Goal: Transaction & Acquisition: Download file/media

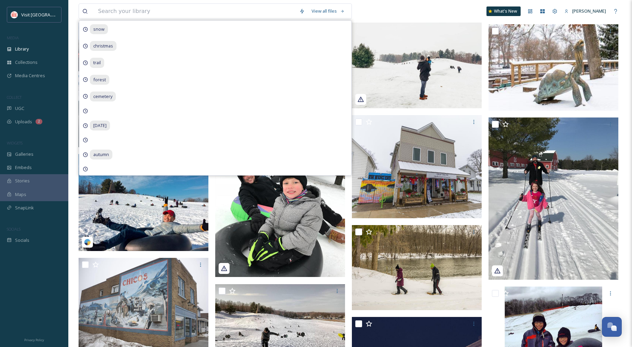
scroll to position [4419, 0]
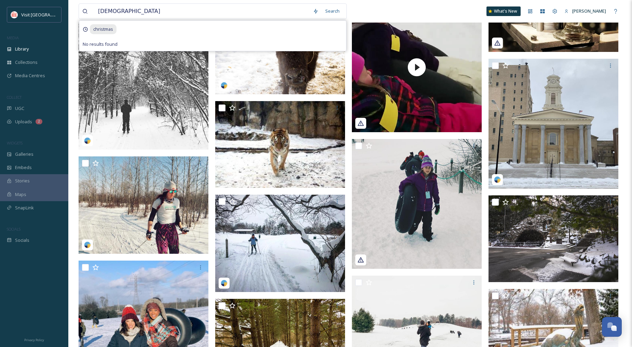
type input "christmas"
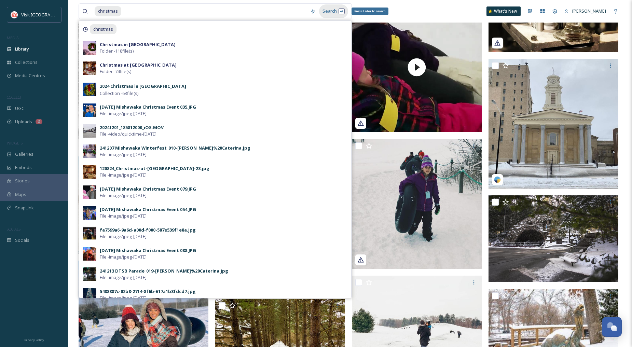
click at [333, 14] on div "Search Press Enter to search" at bounding box center [333, 10] width 29 height 13
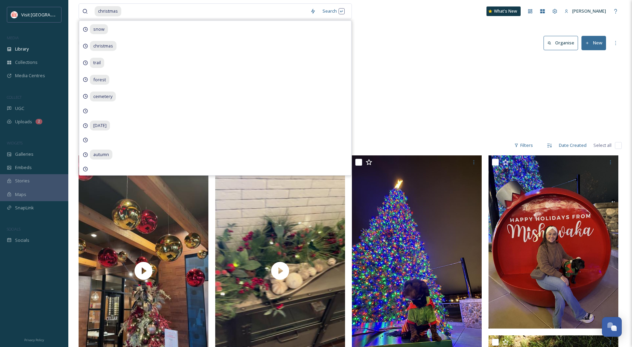
click at [437, 74] on div "Leisure Events Christmas at [GEOGRAPHIC_DATA] 74 items Leisure Events Christmas…" at bounding box center [350, 96] width 543 height 79
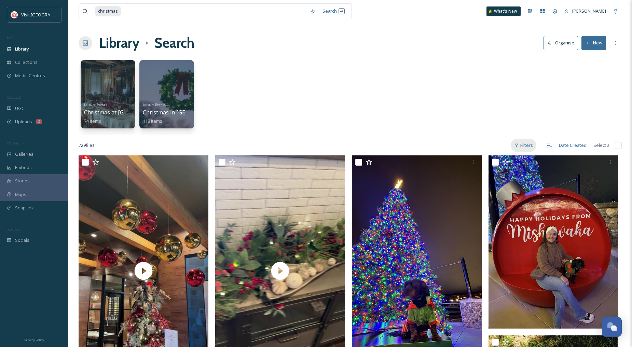
click at [528, 140] on div "Filters" at bounding box center [524, 145] width 26 height 13
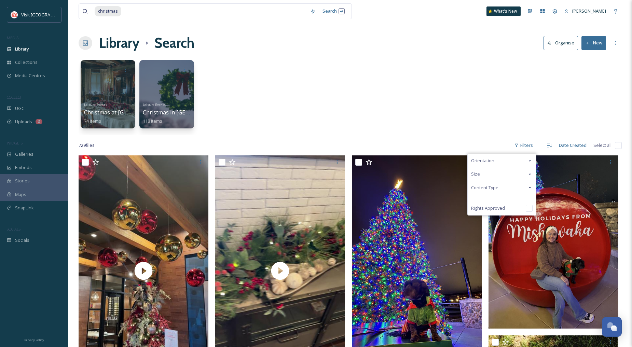
click at [484, 187] on span "Content Type" at bounding box center [484, 187] width 27 height 6
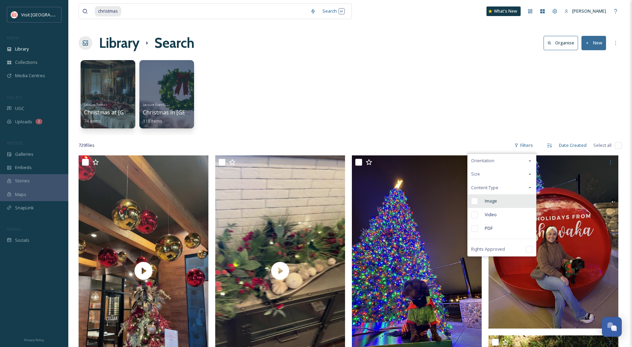
click at [490, 197] on div "Image" at bounding box center [502, 201] width 68 height 14
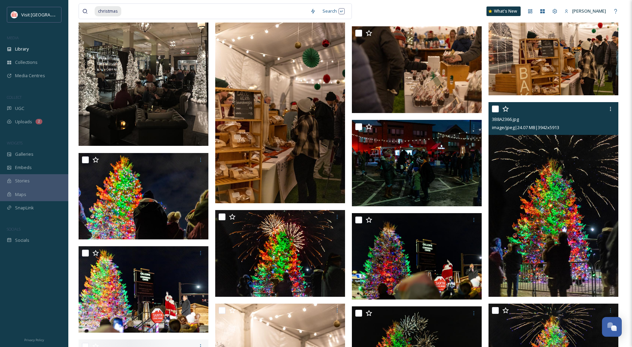
scroll to position [2201, 0]
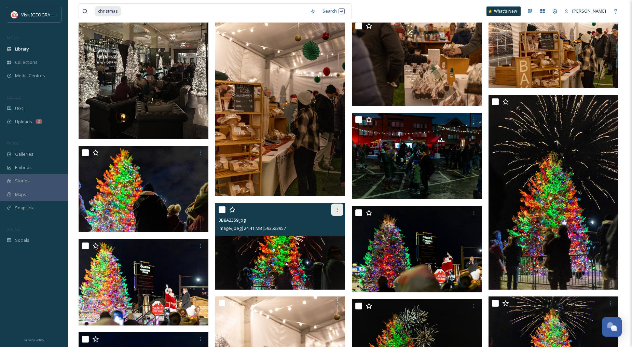
click at [337, 210] on icon at bounding box center [336, 209] width 5 height 5
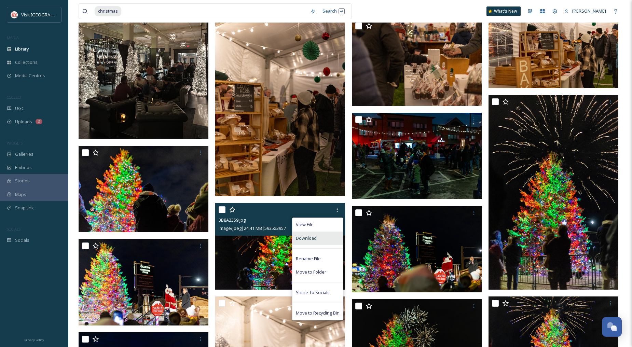
click at [314, 235] on span "Download" at bounding box center [306, 238] width 21 height 6
